Goal: Find specific page/section: Find specific page/section

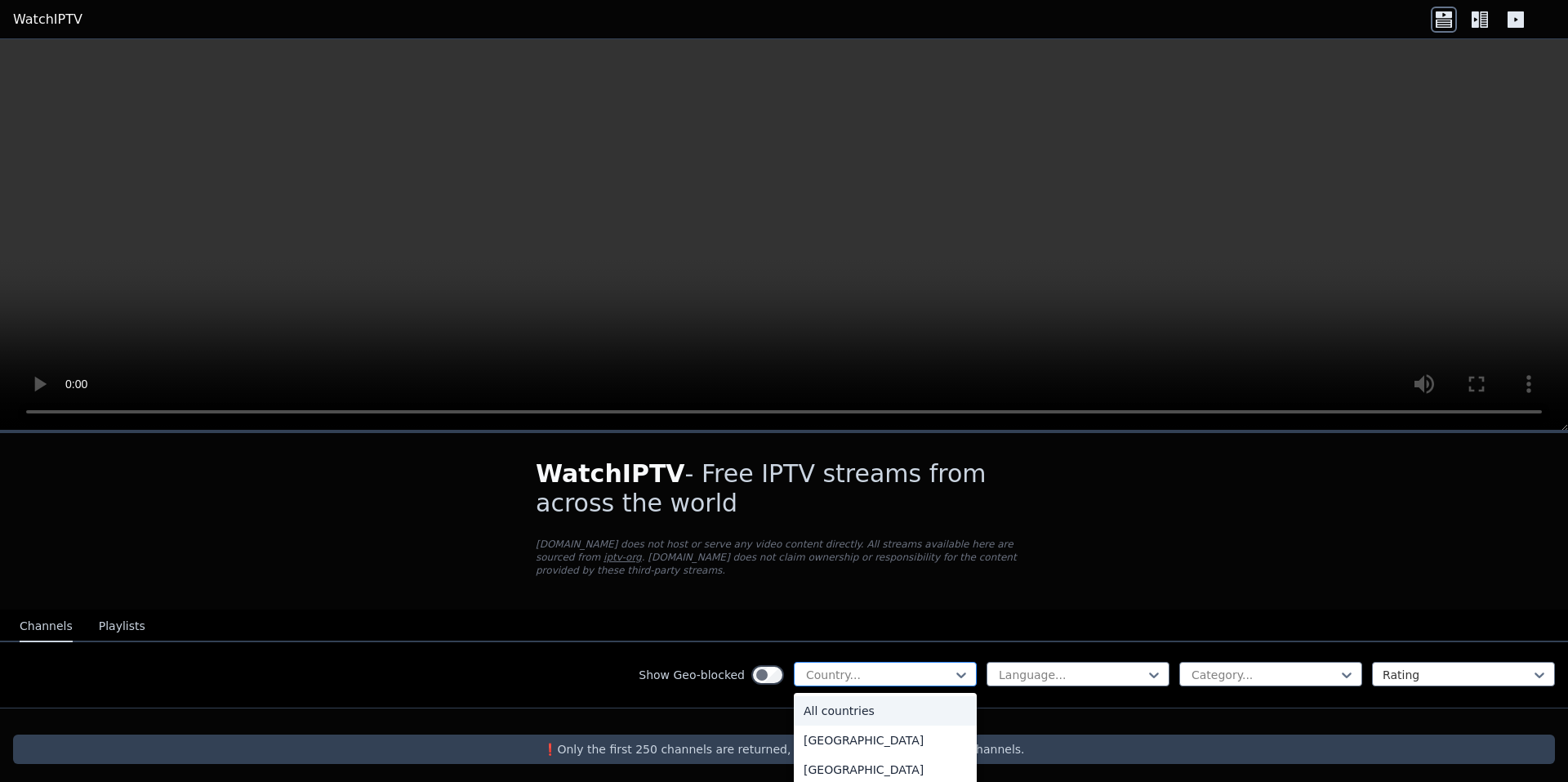
click at [870, 662] on div "Country..." at bounding box center [886, 674] width 183 height 24
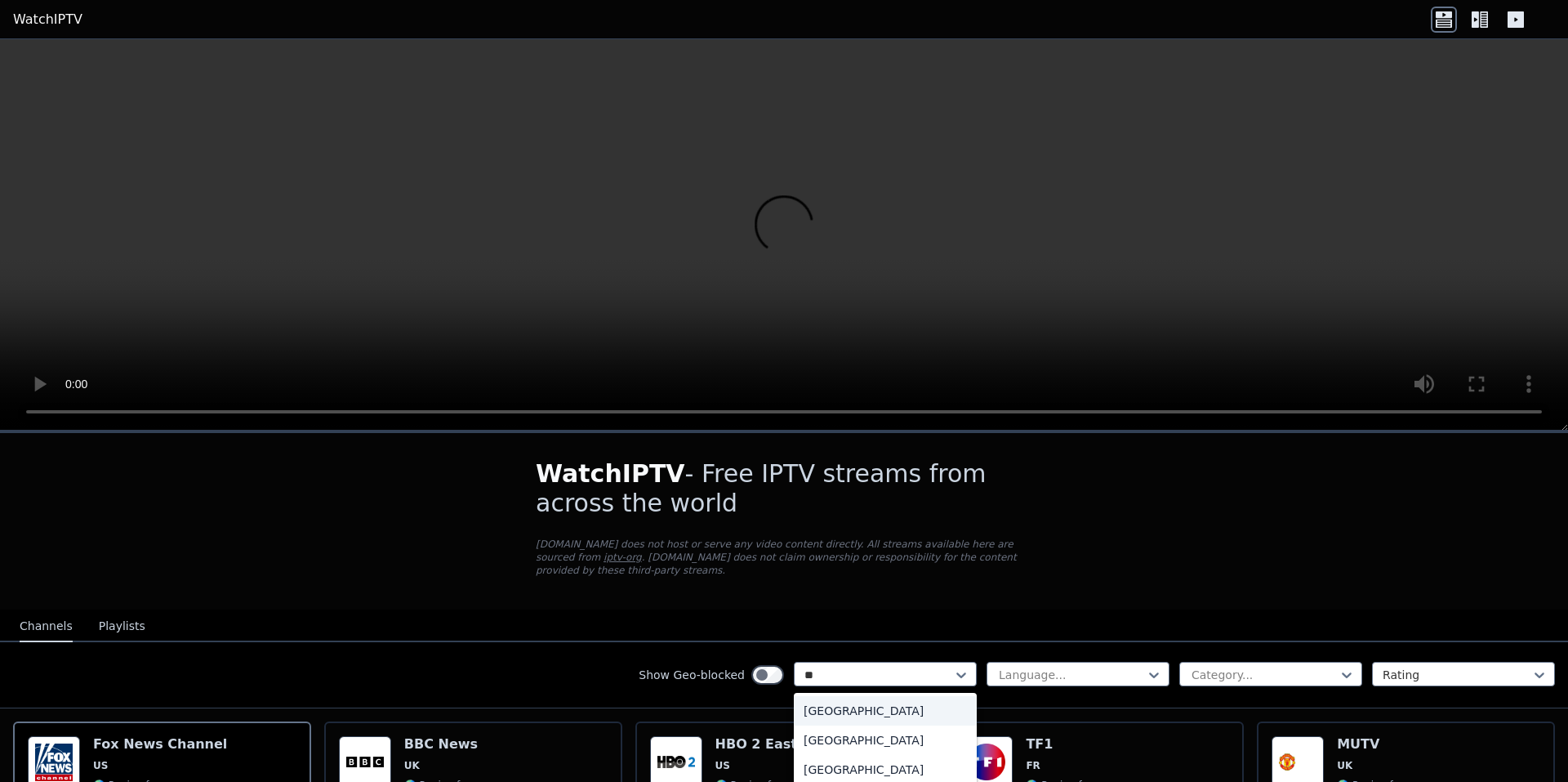
type input "***"
click at [872, 701] on div "[GEOGRAPHIC_DATA]" at bounding box center [886, 711] width 183 height 30
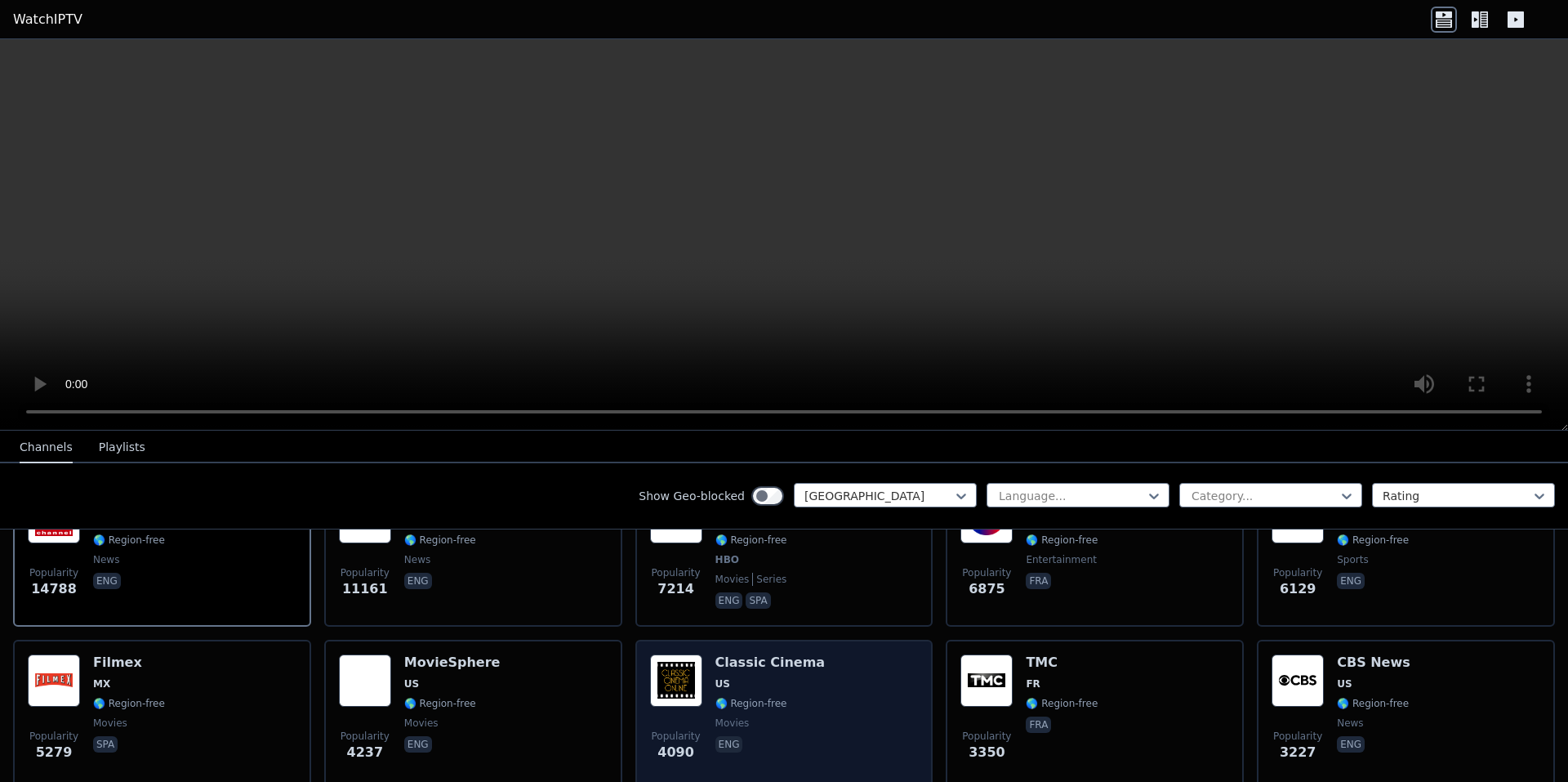
scroll to position [327, 0]
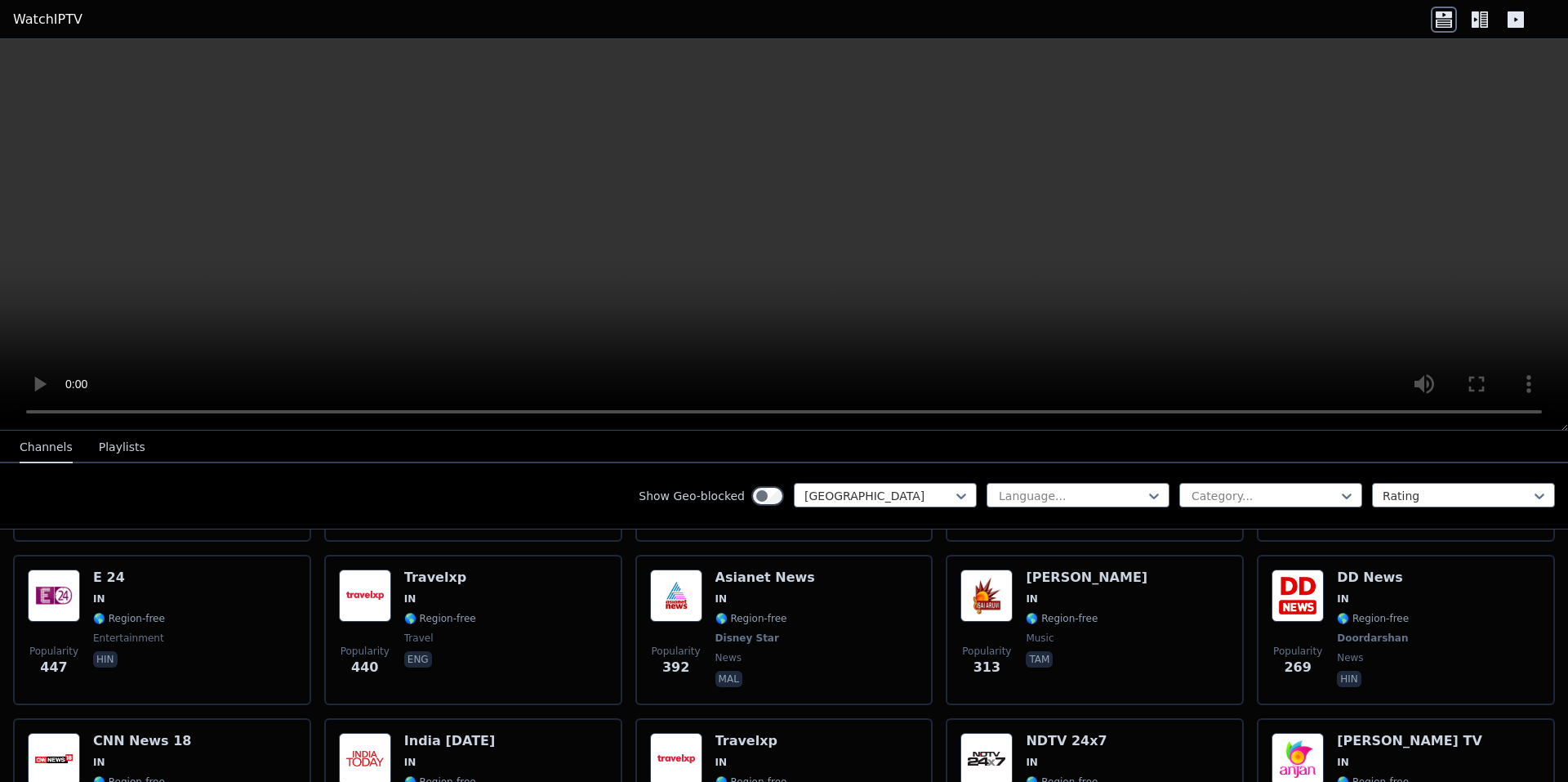
drag, startPoint x: 507, startPoint y: 496, endPoint x: 576, endPoint y: 505, distance: 69.6
click at [504, 496] on div "Show Geo-blocked India Language... Category... Rating" at bounding box center [784, 496] width 1568 height 66
click at [860, 503] on div at bounding box center [879, 496] width 149 height 17
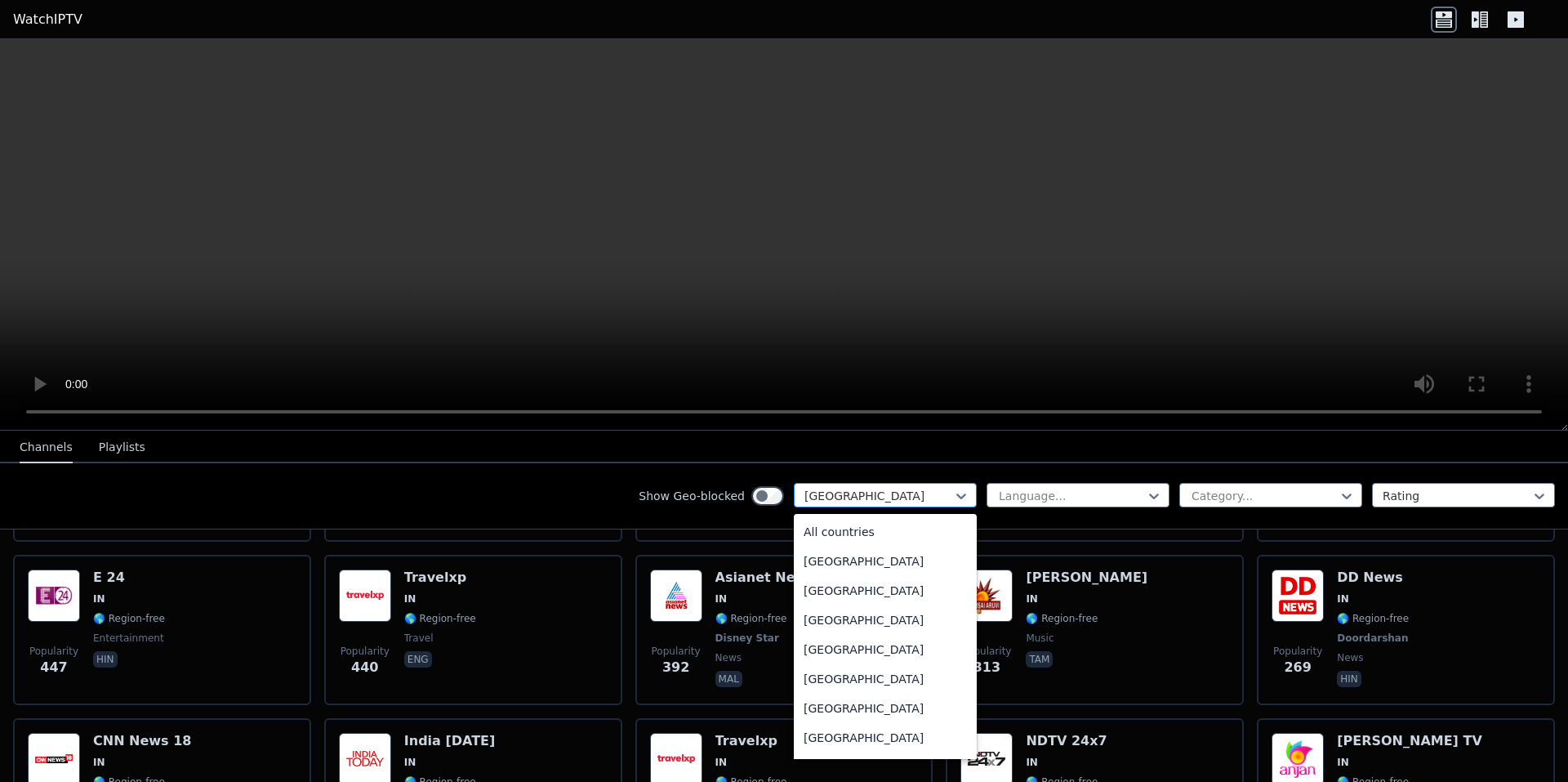
scroll to position [2343, 0]
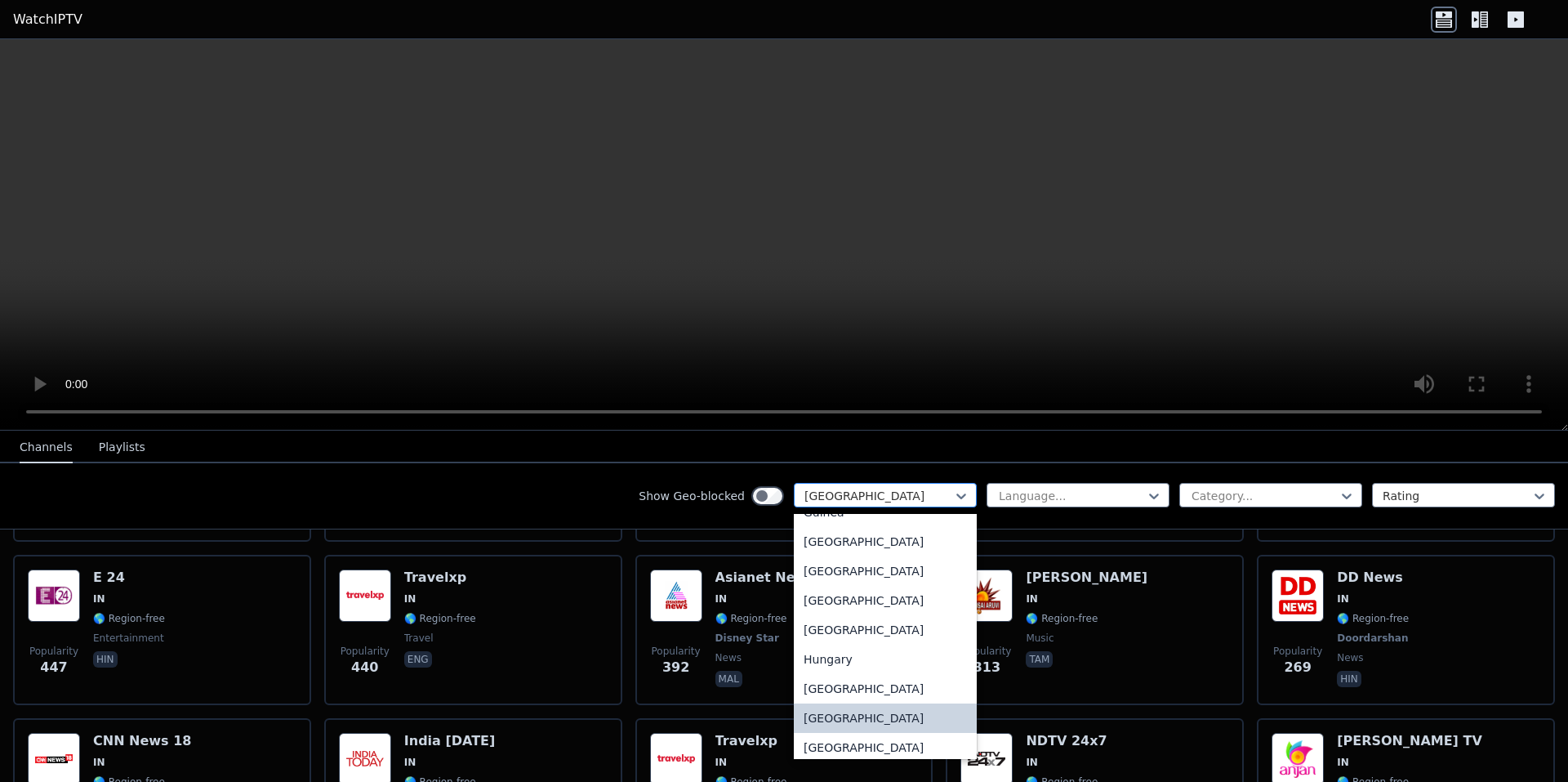
click at [862, 501] on div at bounding box center [879, 496] width 149 height 17
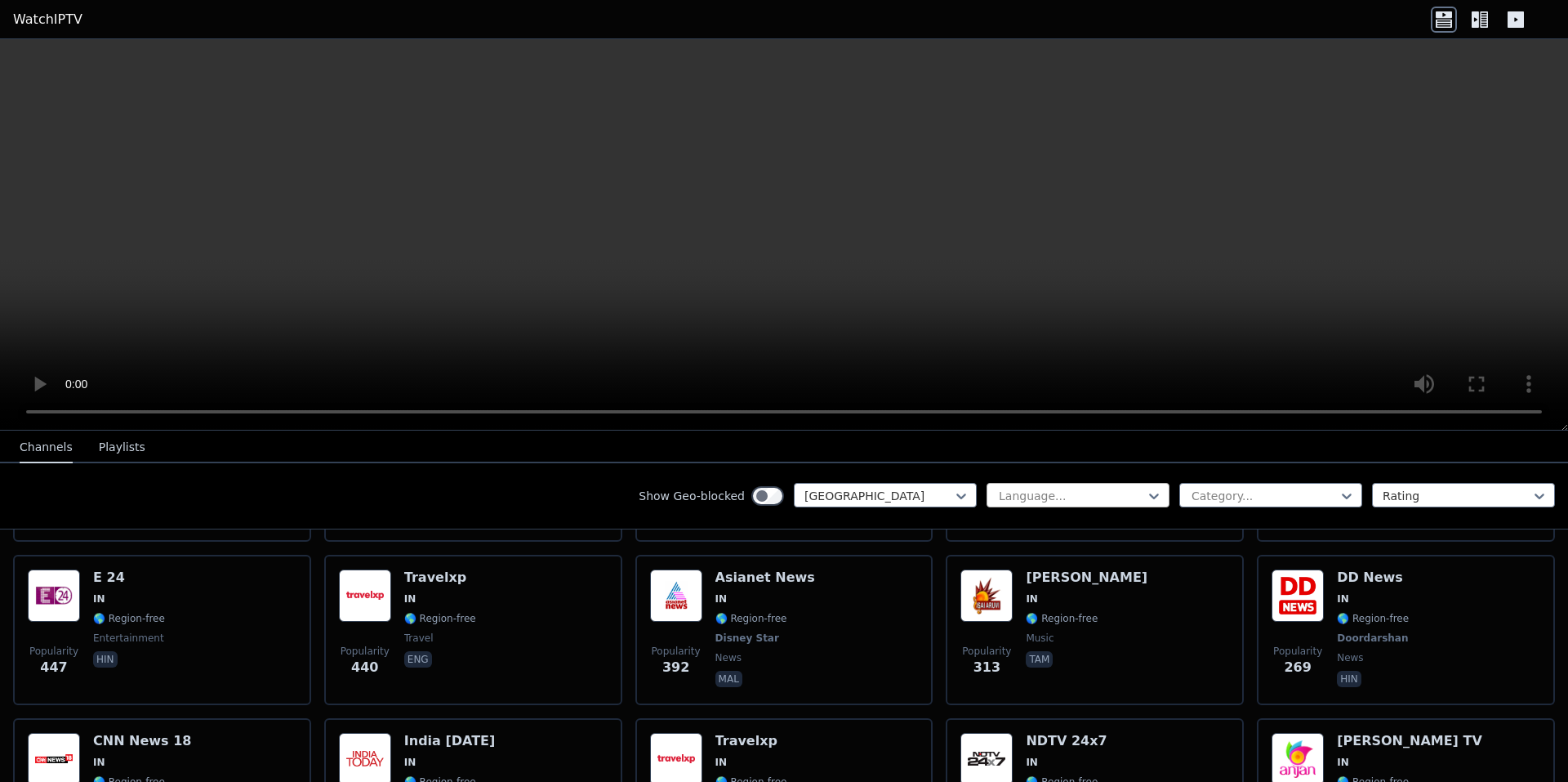
click at [993, 506] on div "Language..." at bounding box center [1078, 495] width 183 height 24
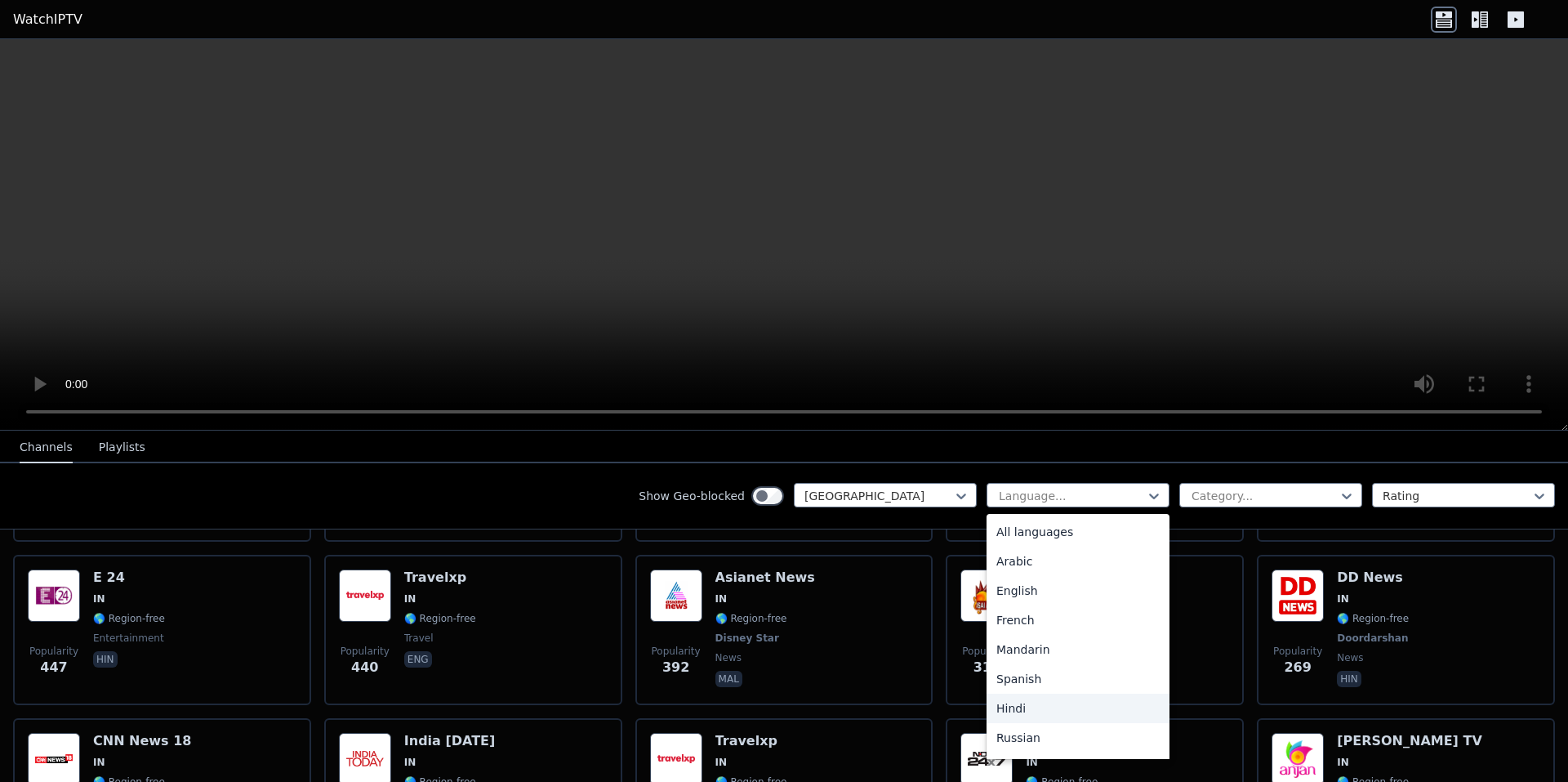
click at [1032, 714] on div "Hindi" at bounding box center [1078, 709] width 183 height 30
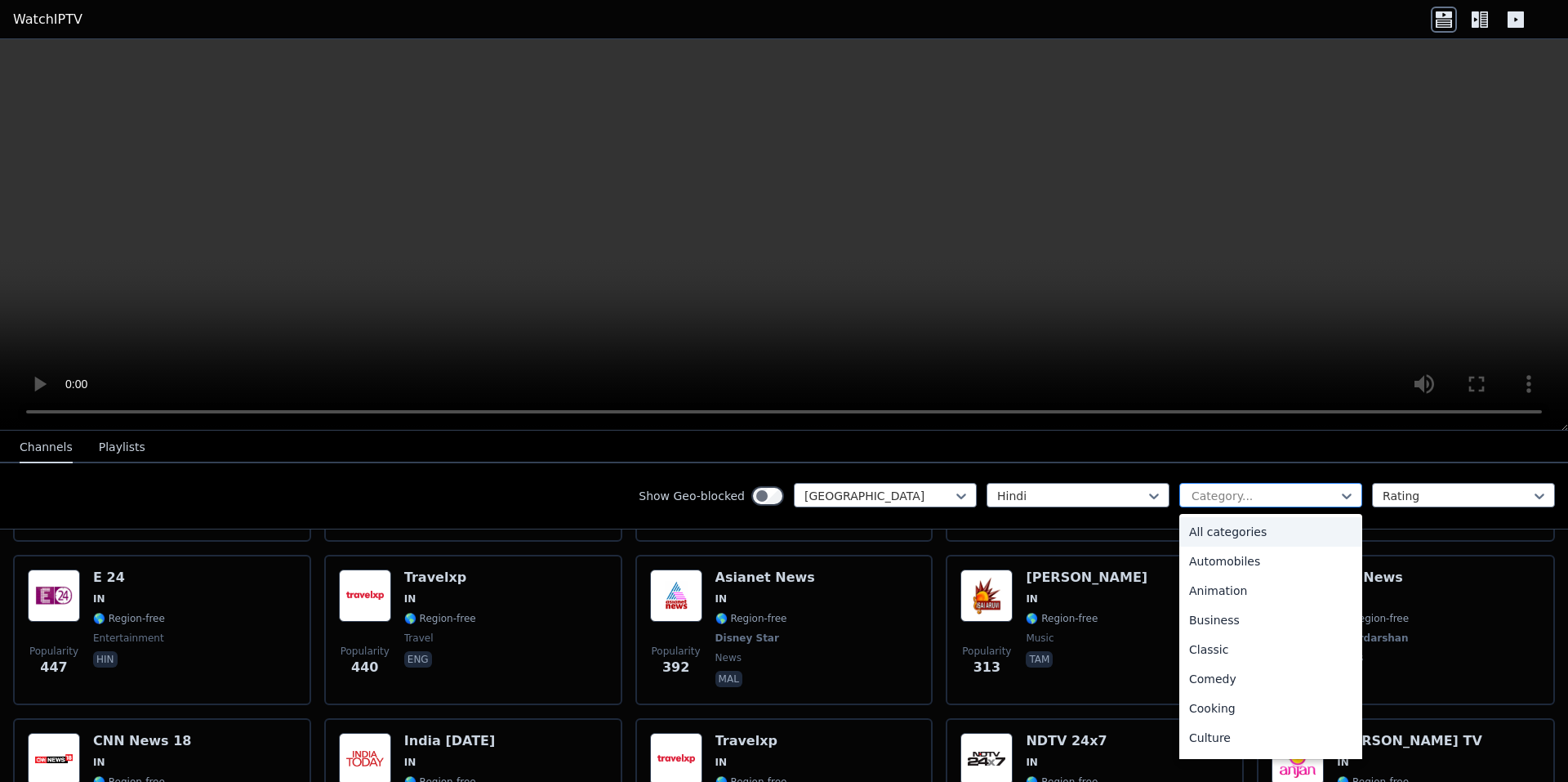
click at [1218, 492] on div at bounding box center [1265, 496] width 149 height 17
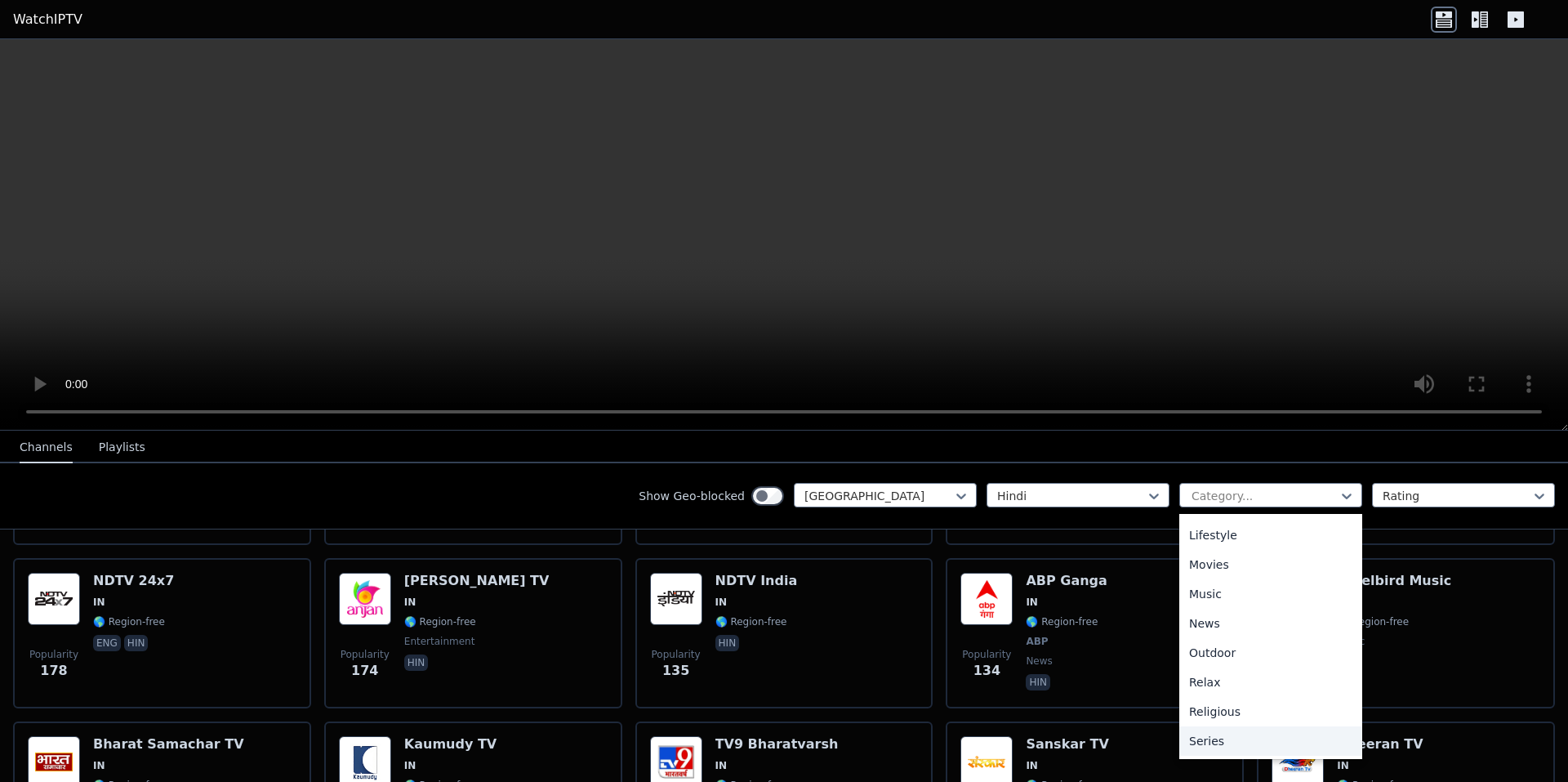
scroll to position [555, 0]
click at [1242, 677] on div "Sports" at bounding box center [1271, 683] width 183 height 30
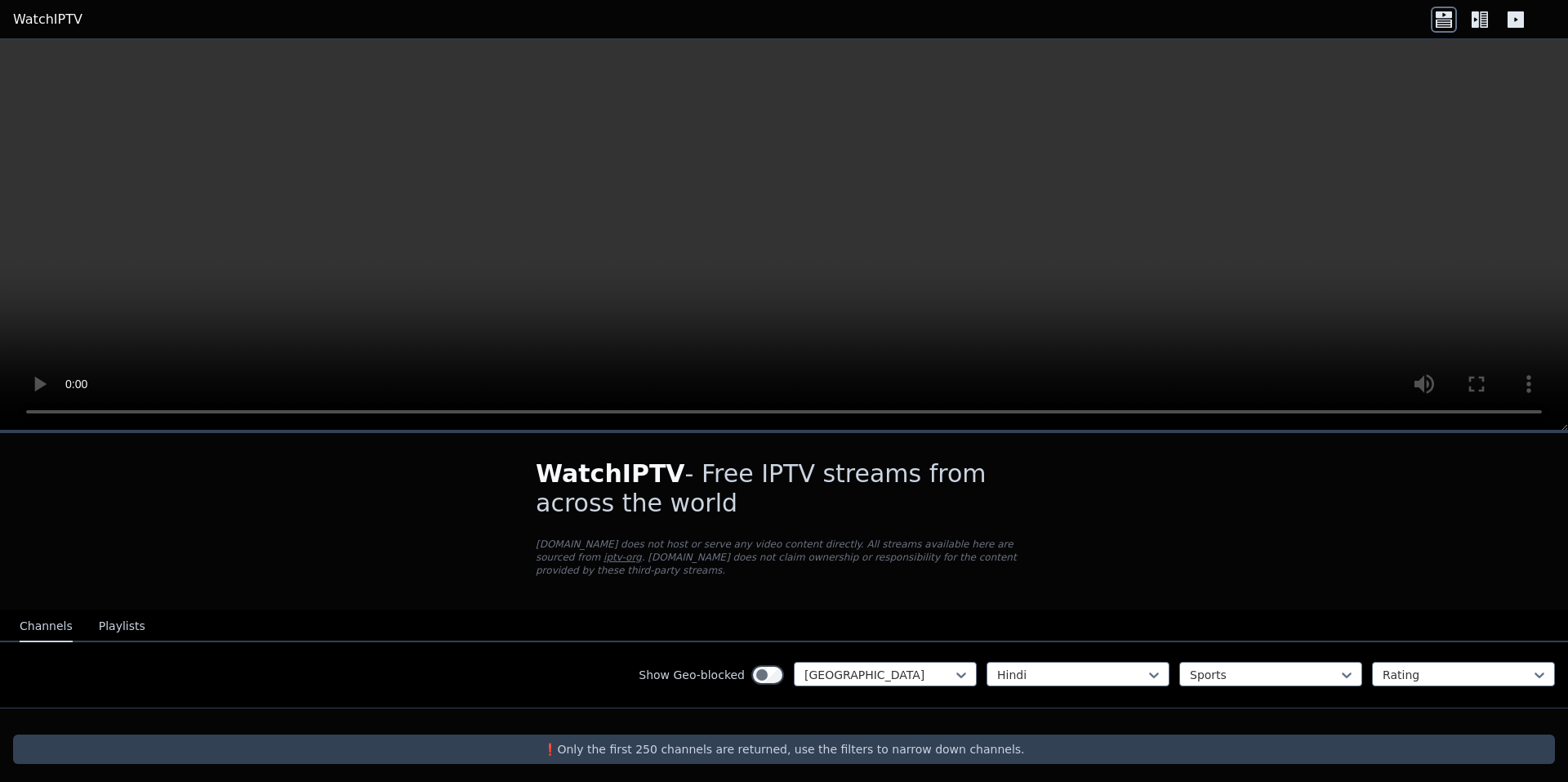
click at [1417, 499] on div "WatchIPTV - Free IPTV streams from across the world [DOMAIN_NAME] does not host…" at bounding box center [784, 612] width 1568 height 357
drag, startPoint x: 770, startPoint y: 752, endPoint x: 868, endPoint y: 718, distance: 103.7
click at [772, 751] on div "WatchIPTV - Free IPTV streams from across the world [DOMAIN_NAME] does not host…" at bounding box center [784, 612] width 1568 height 357
drag, startPoint x: 451, startPoint y: 480, endPoint x: 451, endPoint y: 467, distance: 13.0
